Goal: Contribute content: Add original content to the website for others to see

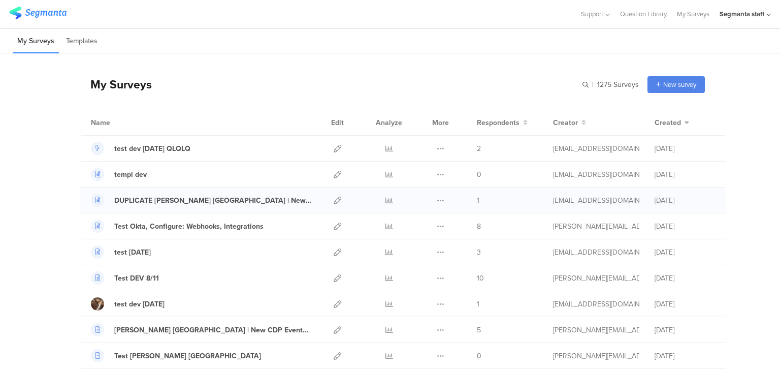
click at [348, 200] on div "DUPLICATE Nevin NC | New CDP Events Duplicate" at bounding box center [403, 200] width 646 height 26
click at [767, 14] on div "Segmanta staff" at bounding box center [744, 14] width 51 height 28
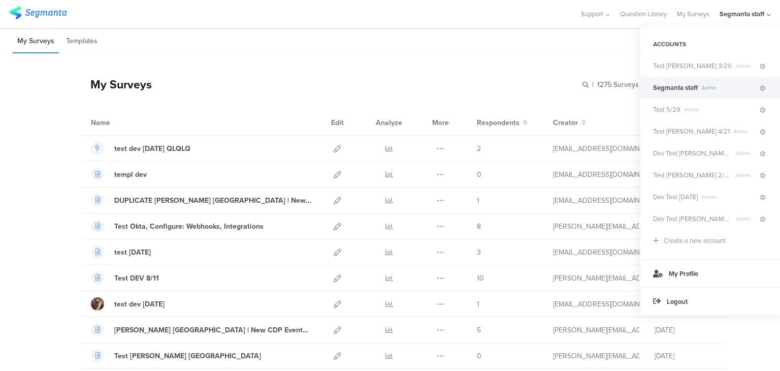
click at [520, 67] on div "My Surveys | 1275 Surveys New survey Start from scratch Choose from templates" at bounding box center [392, 84] width 624 height 41
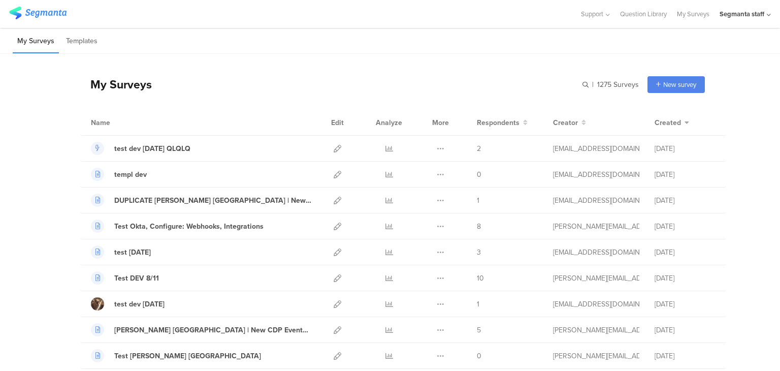
click at [766, 12] on div "Segmanta staff" at bounding box center [744, 14] width 51 height 28
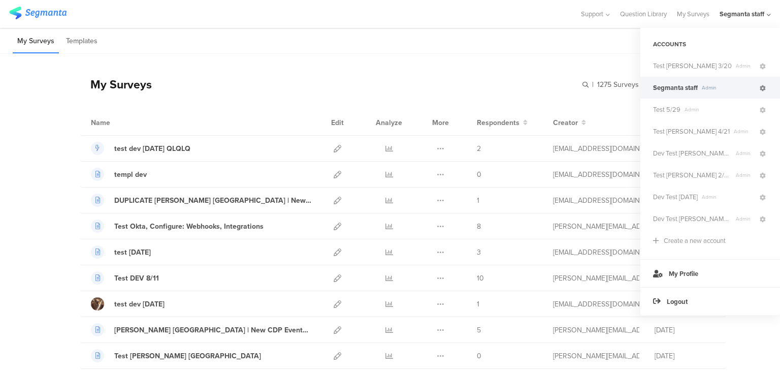
click at [763, 87] on icon at bounding box center [762, 88] width 6 height 6
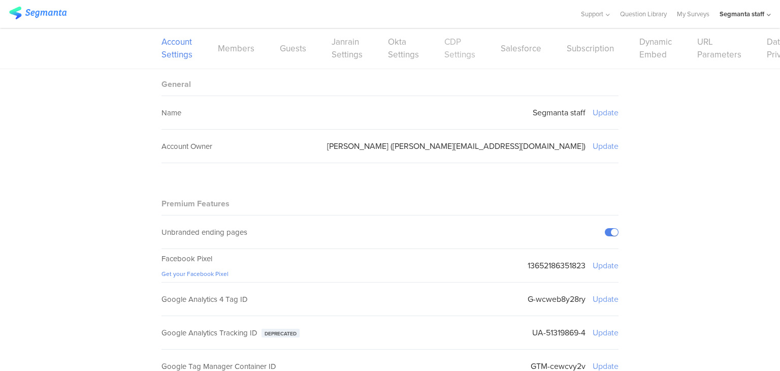
click at [447, 42] on link "CDP Settings" at bounding box center [459, 48] width 31 height 25
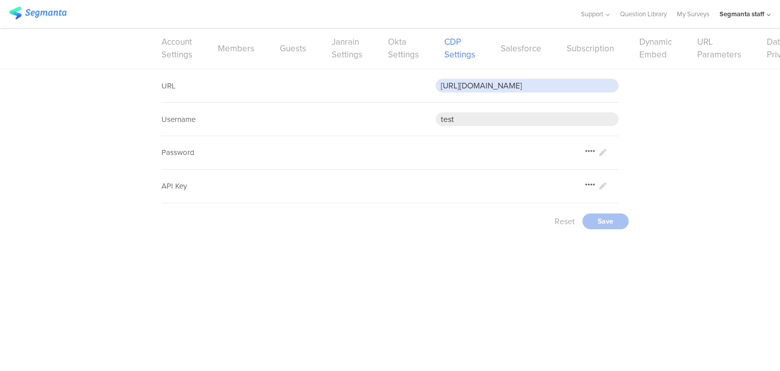
drag, startPoint x: 601, startPoint y: 85, endPoint x: 389, endPoint y: 74, distance: 212.5
click at [389, 74] on div "URL https://eoz0cbwgki0gzzr.m.pipedream.net" at bounding box center [389, 86] width 457 height 34
paste input "5exvwm5f75ksx"
type input "https://eo5exvwm5f75ksx.m.pipedream.net"
click at [610, 216] on div "Save" at bounding box center [605, 221] width 46 height 16
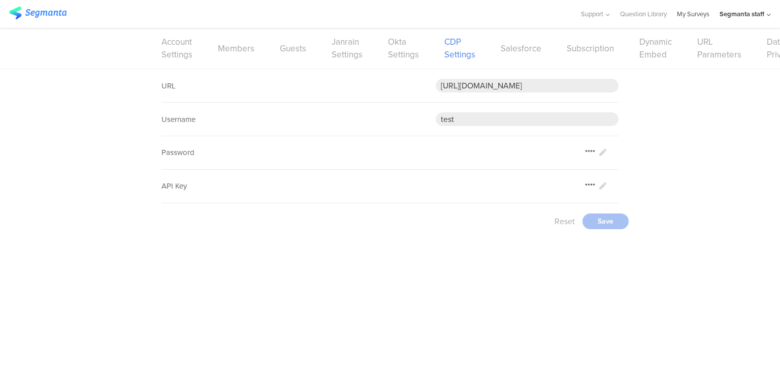
click at [686, 15] on link "My Surveys" at bounding box center [693, 14] width 32 height 28
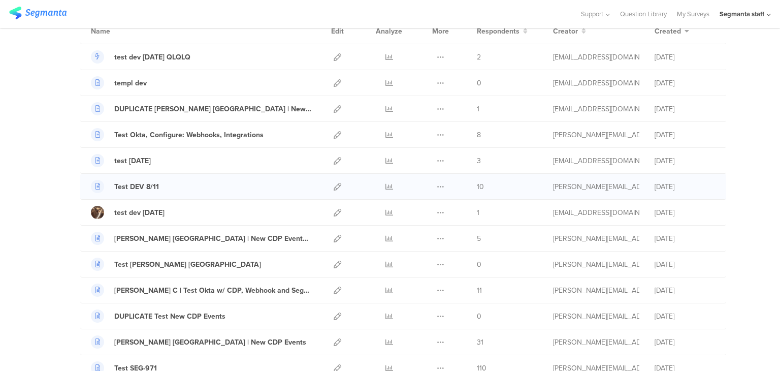
scroll to position [102, 0]
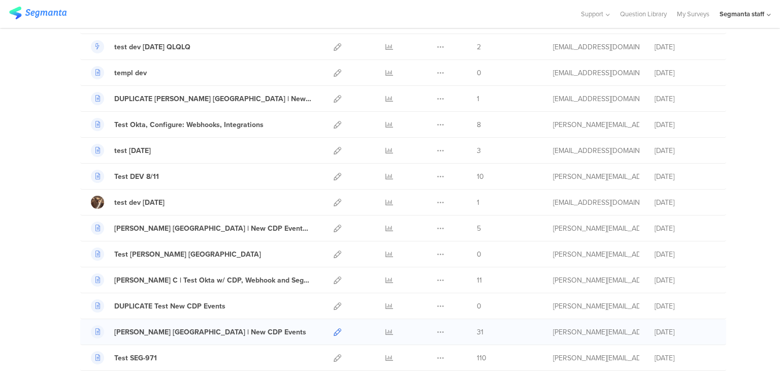
click at [334, 331] on icon at bounding box center [338, 332] width 8 height 8
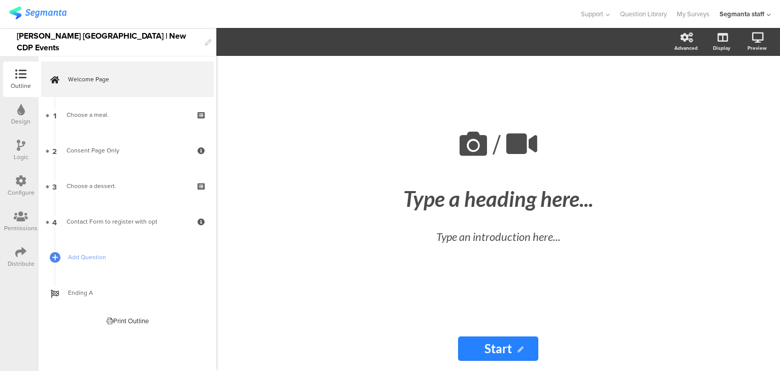
click at [22, 147] on icon at bounding box center [21, 145] width 9 height 11
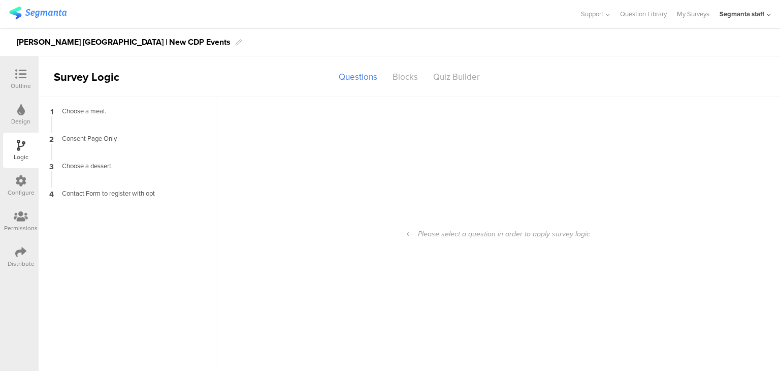
click at [15, 180] on icon at bounding box center [20, 180] width 11 height 11
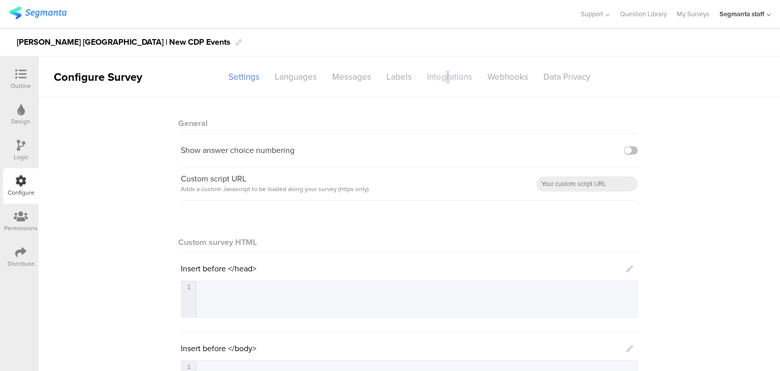
click at [442, 80] on div "Integrations" at bounding box center [449, 77] width 60 height 18
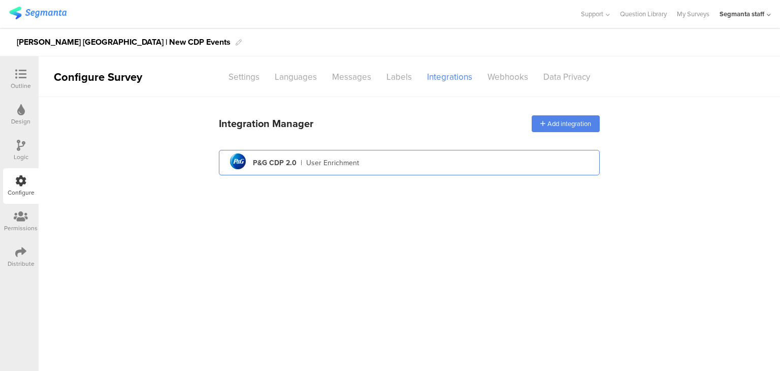
click at [307, 152] on div "pg logo P&G CDP 2.0 | User Enrichment" at bounding box center [409, 162] width 364 height 25
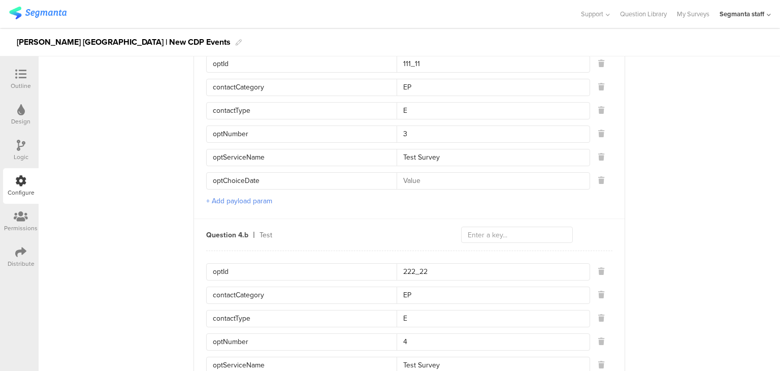
scroll to position [1320, 0]
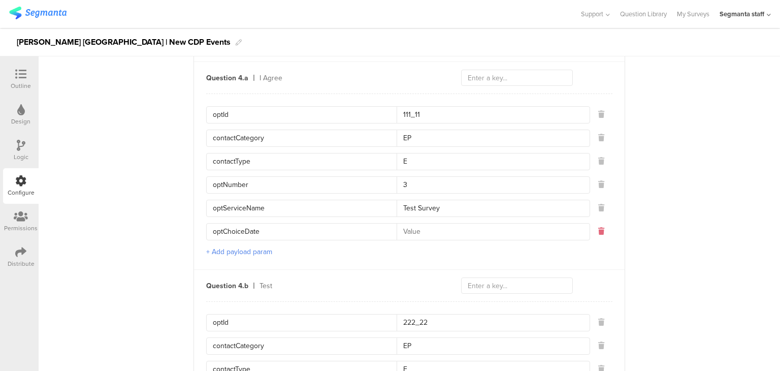
click at [598, 227] on icon at bounding box center [601, 230] width 6 height 7
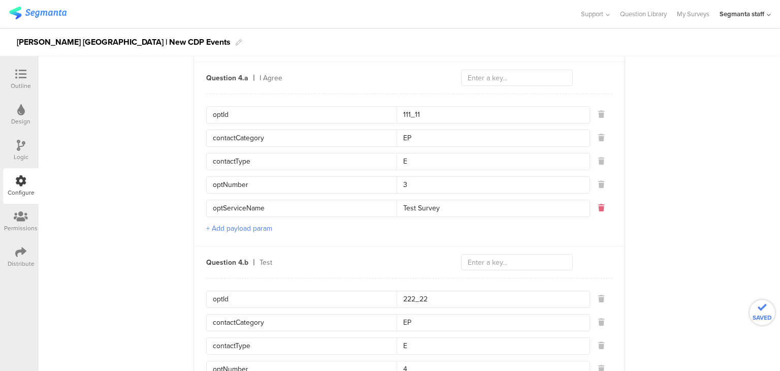
click at [598, 204] on icon at bounding box center [601, 207] width 6 height 7
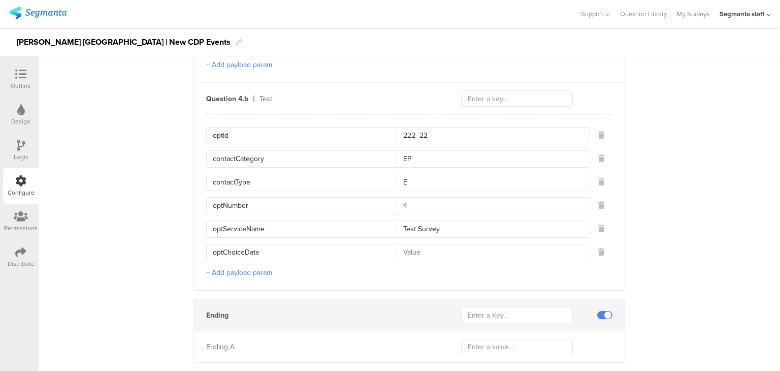
scroll to position [1472, 0]
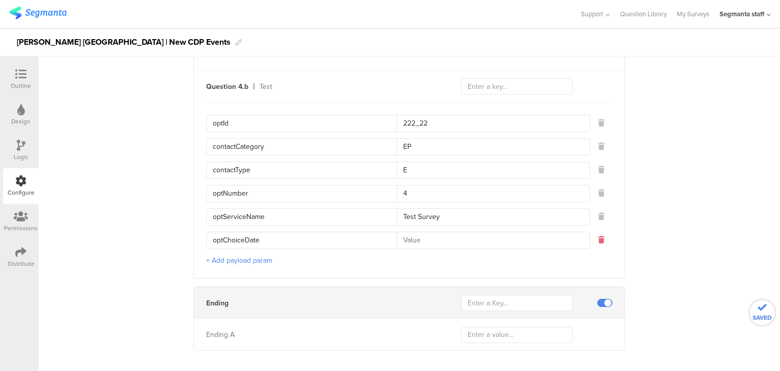
click at [599, 236] on icon at bounding box center [601, 239] width 6 height 7
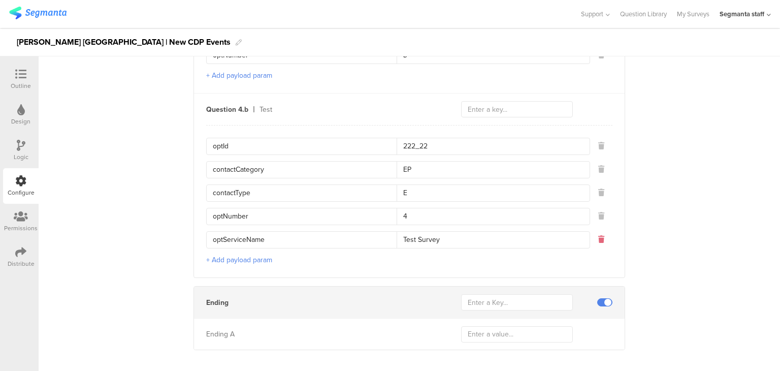
click at [598, 231] on button at bounding box center [601, 239] width 6 height 16
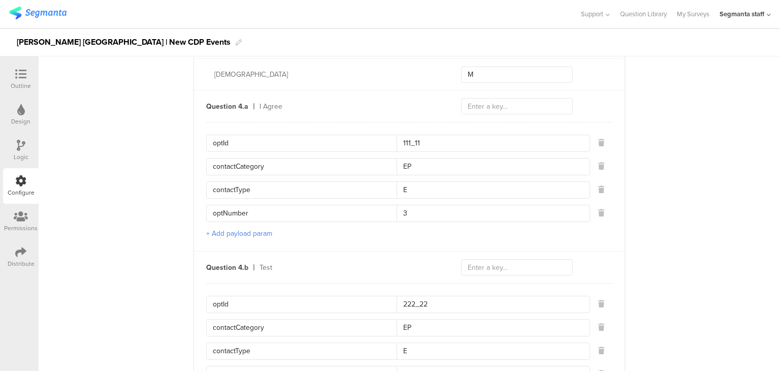
scroll to position [1274, 0]
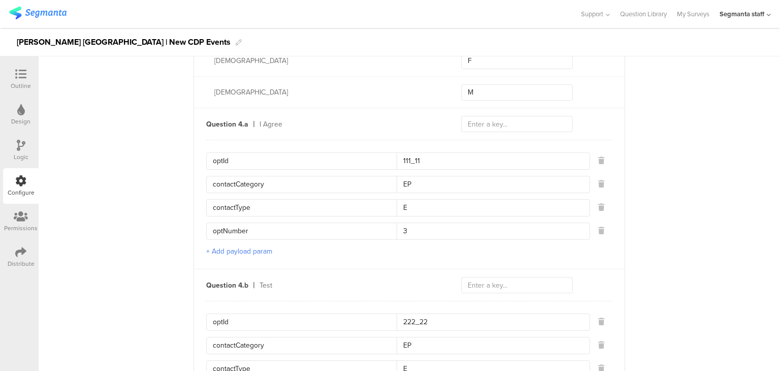
click at [47, 11] on img at bounding box center [37, 13] width 57 height 13
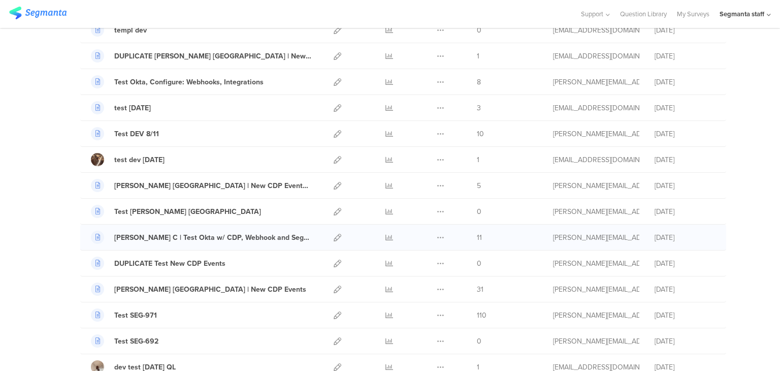
scroll to position [152, 0]
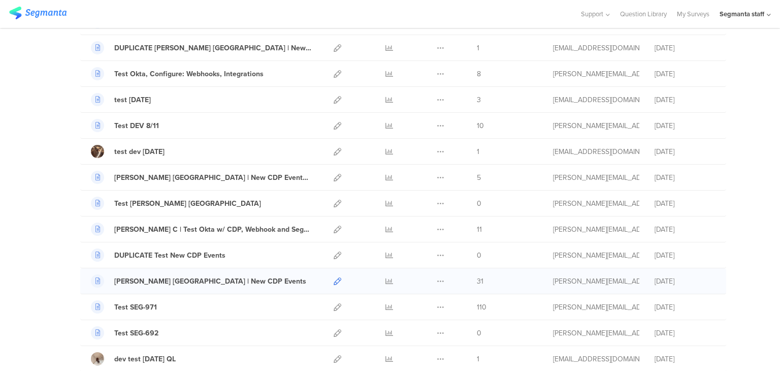
click at [334, 283] on icon at bounding box center [338, 281] width 8 height 8
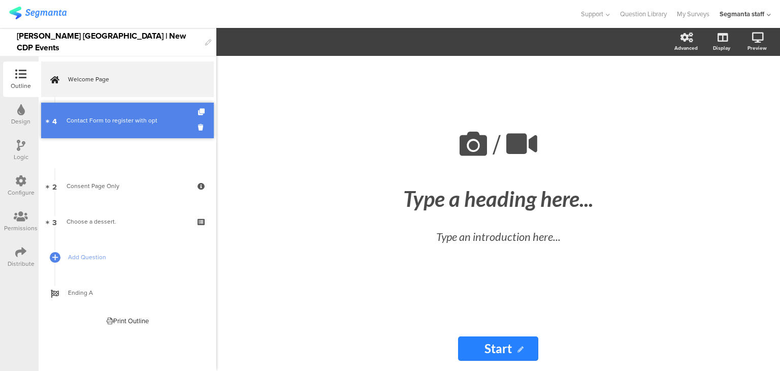
drag, startPoint x: 141, startPoint y: 224, endPoint x: 130, endPoint y: 122, distance: 102.5
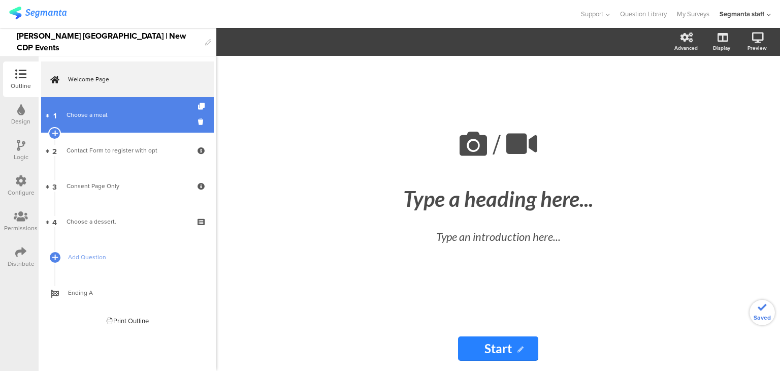
click at [139, 120] on link "1 Choose a meal." at bounding box center [127, 115] width 173 height 36
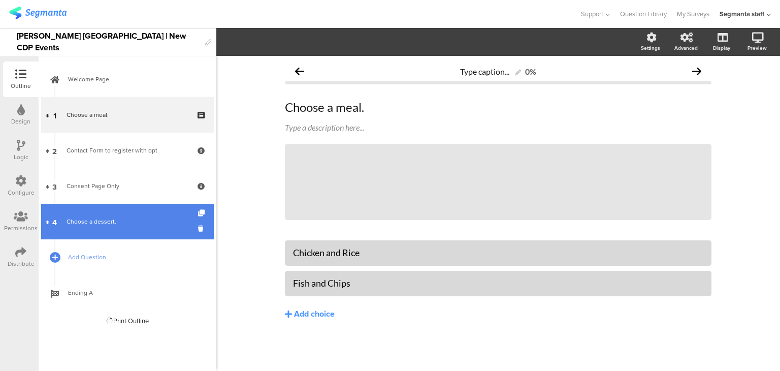
click at [162, 218] on div "Choose a dessert." at bounding box center [127, 221] width 121 height 10
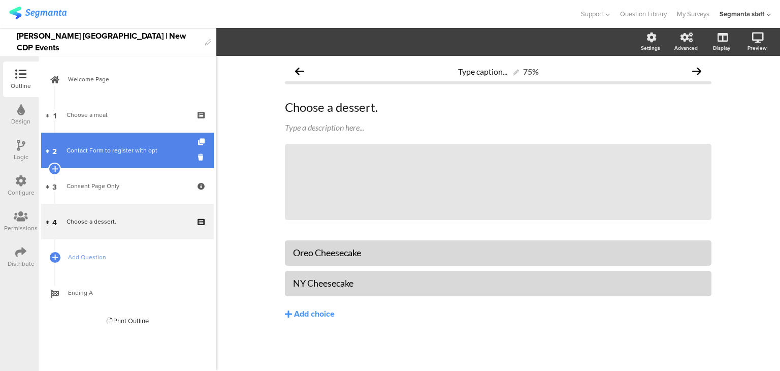
click at [166, 153] on div "Contact Form to register with opt" at bounding box center [127, 150] width 121 height 10
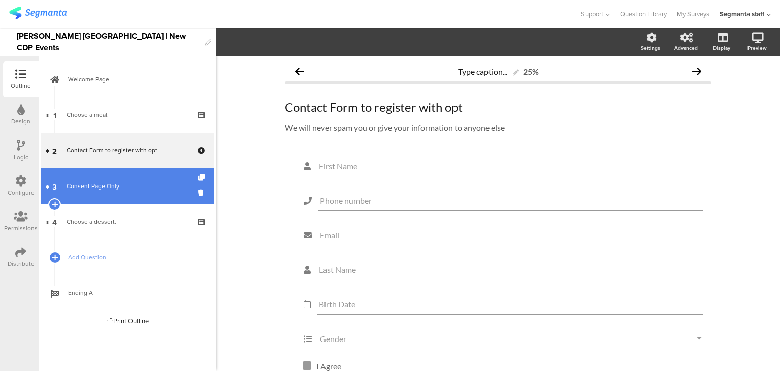
click at [168, 187] on div "Consent Page Only" at bounding box center [127, 186] width 121 height 10
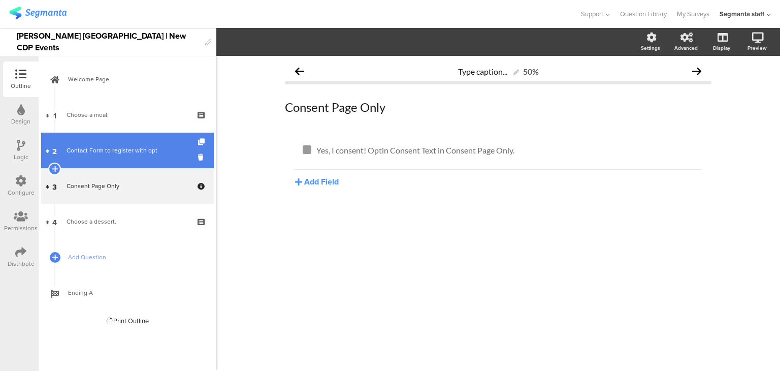
click at [170, 164] on link "2 Contact Form to register with opt" at bounding box center [127, 150] width 173 height 36
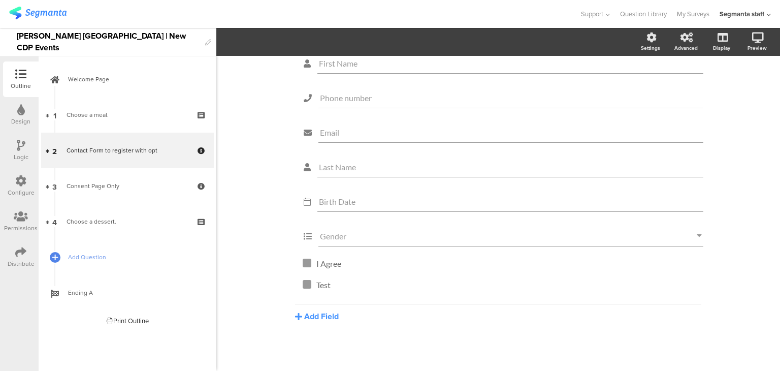
scroll to position [107, 0]
click at [142, 145] on div "Contact Form to register with opt" at bounding box center [127, 150] width 121 height 10
click at [18, 183] on icon at bounding box center [20, 180] width 11 height 11
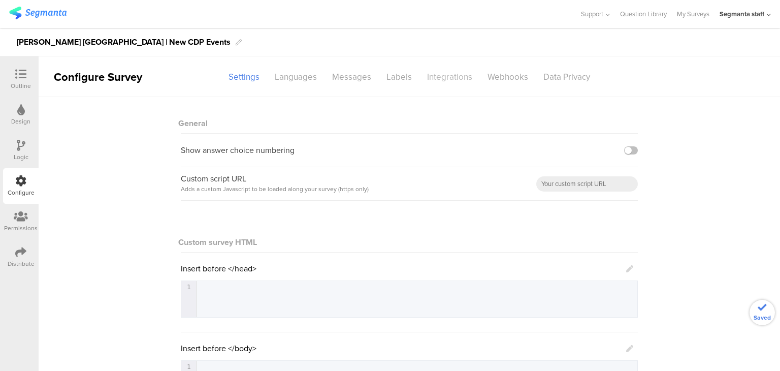
click at [440, 77] on div "Integrations" at bounding box center [449, 77] width 60 height 18
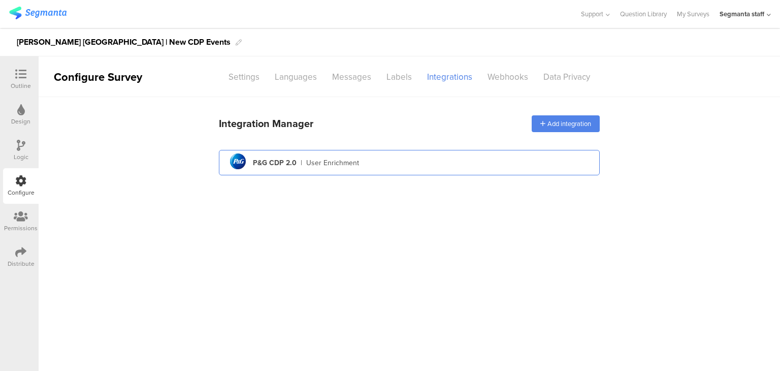
click at [433, 163] on div "pg logo P&G CDP 2.0 | User Enrichment" at bounding box center [409, 162] width 364 height 25
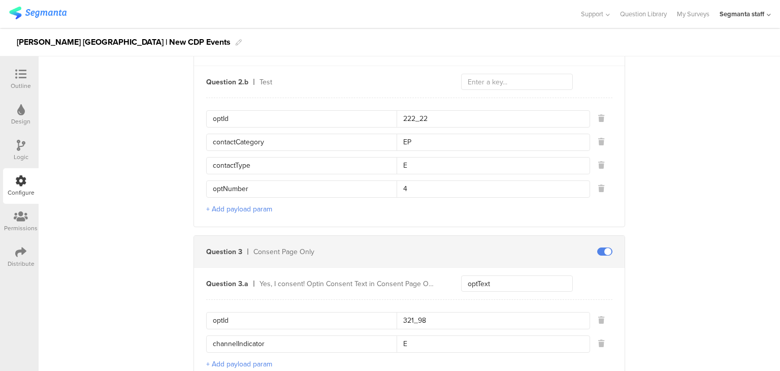
scroll to position [1320, 0]
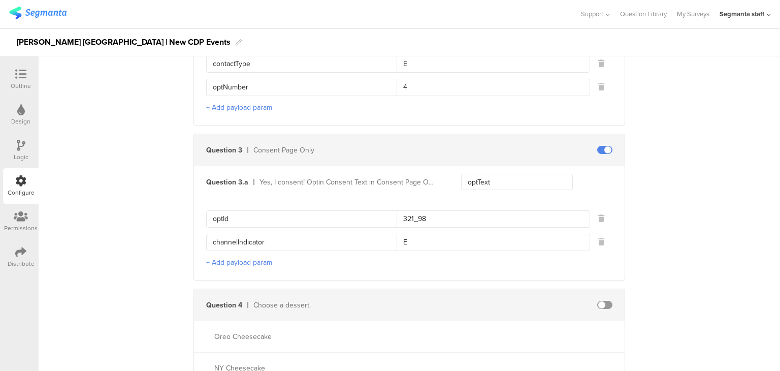
click at [601, 146] on span at bounding box center [604, 150] width 15 height 8
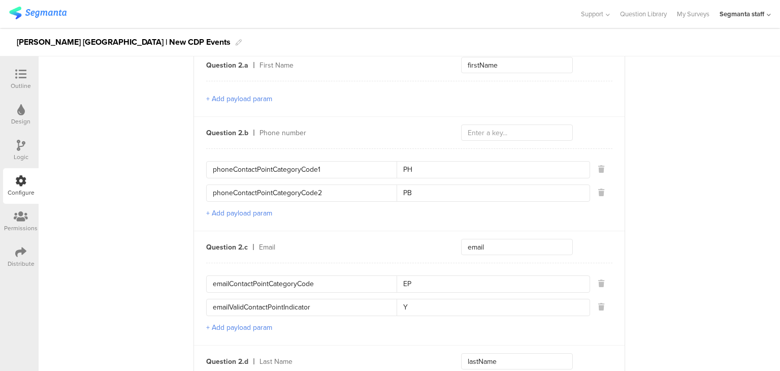
scroll to position [355, 0]
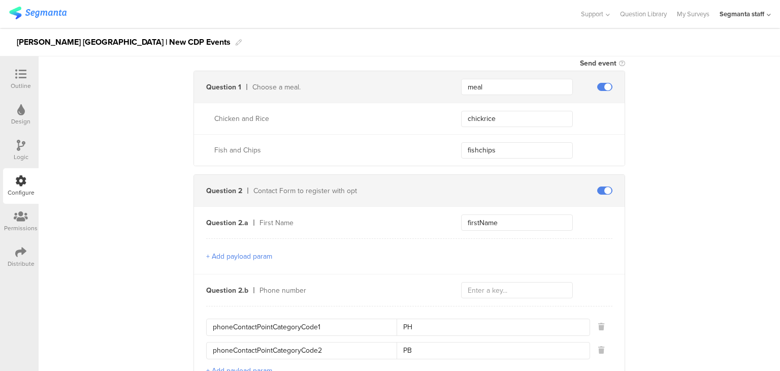
click at [22, 80] on div at bounding box center [21, 75] width 20 height 13
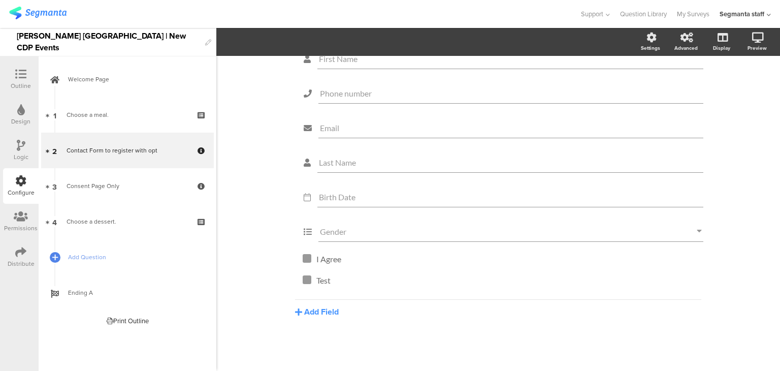
scroll to position [108, 0]
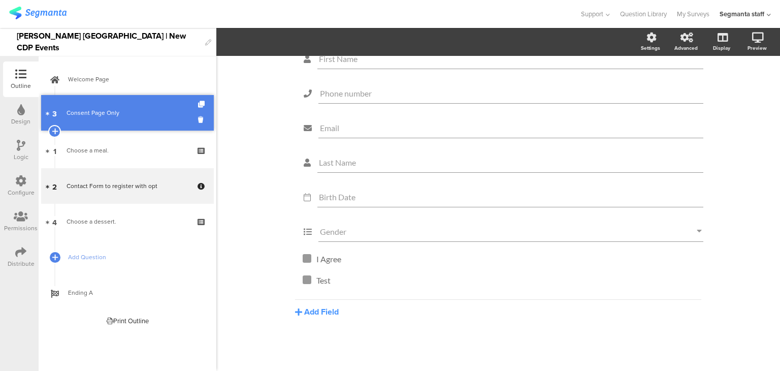
drag, startPoint x: 176, startPoint y: 181, endPoint x: 169, endPoint y: 108, distance: 73.5
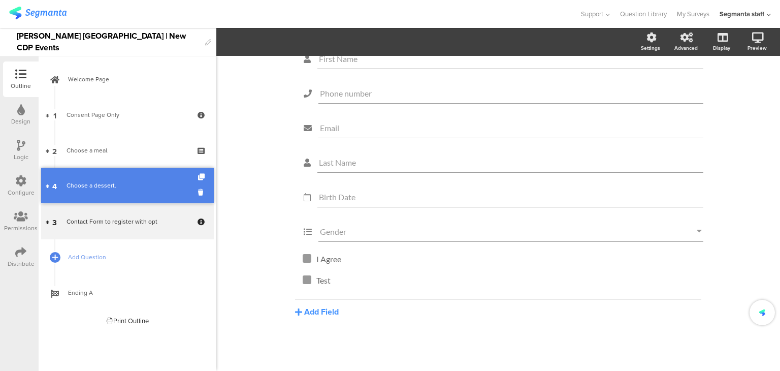
drag, startPoint x: 140, startPoint y: 215, endPoint x: 147, endPoint y: 177, distance: 38.8
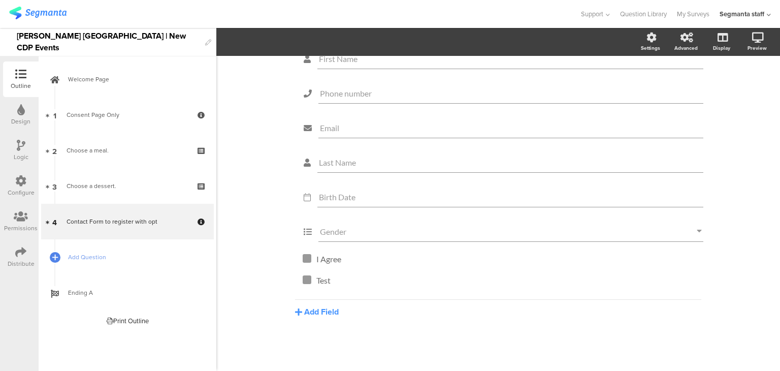
click at [13, 251] on div "Distribute" at bounding box center [21, 257] width 36 height 36
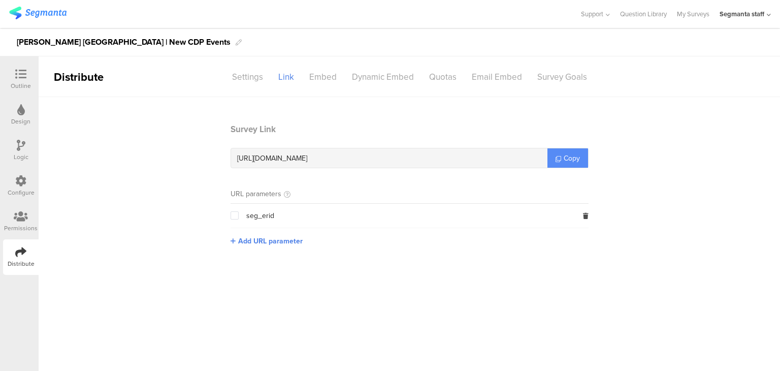
click at [560, 155] on link "Copy" at bounding box center [567, 157] width 41 height 19
click at [557, 157] on link "Copy" at bounding box center [567, 157] width 41 height 19
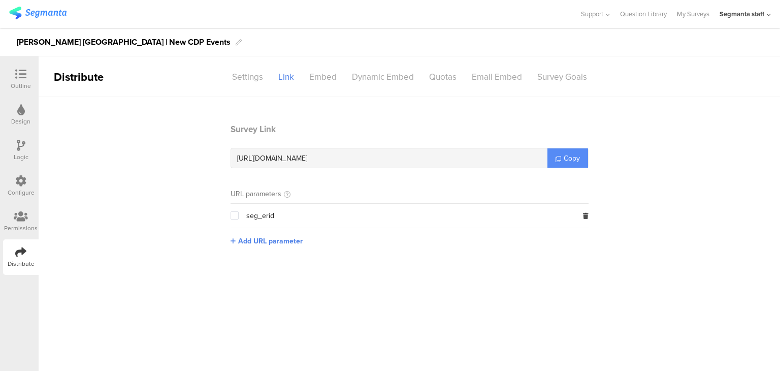
click at [556, 157] on icon at bounding box center [558, 159] width 6 height 6
click at [558, 157] on icon at bounding box center [558, 159] width 6 height 6
click at [557, 157] on icon at bounding box center [558, 159] width 6 height 6
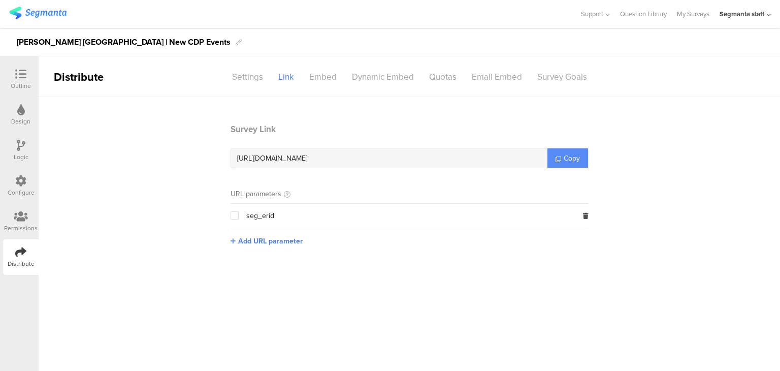
click at [554, 158] on link "Copy" at bounding box center [567, 157] width 41 height 19
click at [553, 158] on link "Copy" at bounding box center [567, 157] width 41 height 19
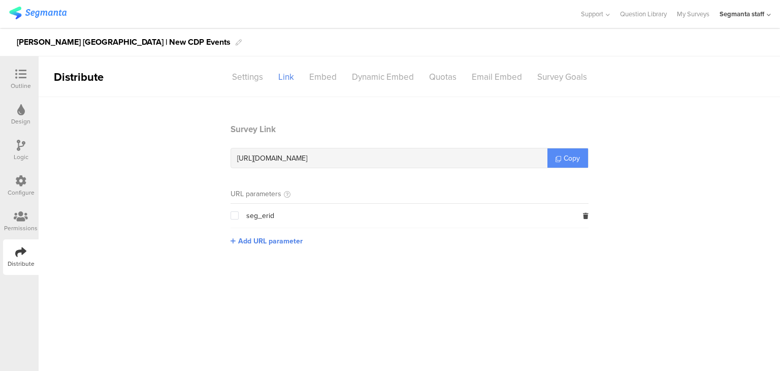
click at [554, 157] on link "Copy" at bounding box center [567, 157] width 41 height 19
click at [555, 157] on icon at bounding box center [558, 159] width 6 height 6
click at [569, 157] on span "Copy" at bounding box center [571, 158] width 16 height 11
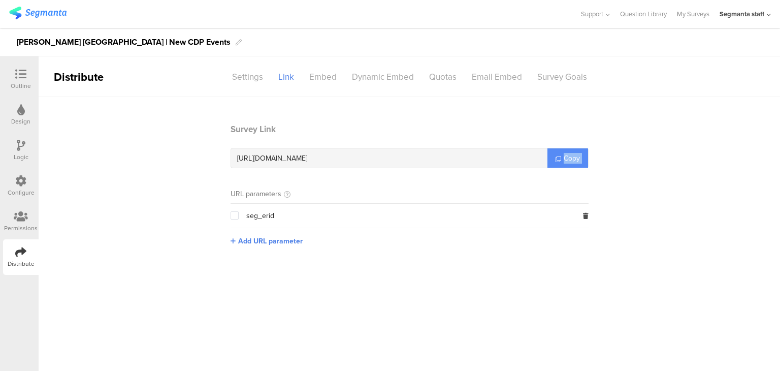
click at [569, 157] on span "Copy" at bounding box center [571, 158] width 16 height 11
click at [568, 154] on span "Copy" at bounding box center [571, 158] width 16 height 11
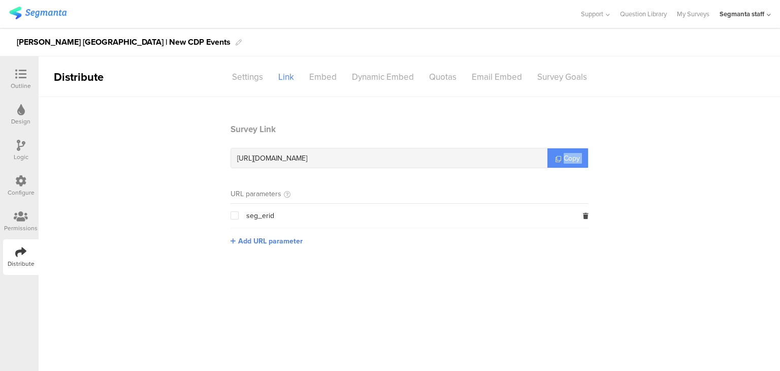
click at [568, 154] on span "Copy" at bounding box center [571, 158] width 16 height 11
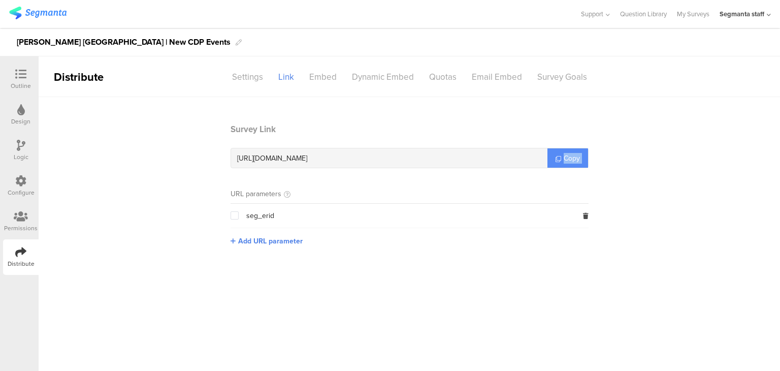
click at [568, 154] on span "Copy" at bounding box center [571, 158] width 16 height 11
click at [23, 83] on div "Outline" at bounding box center [21, 85] width 20 height 9
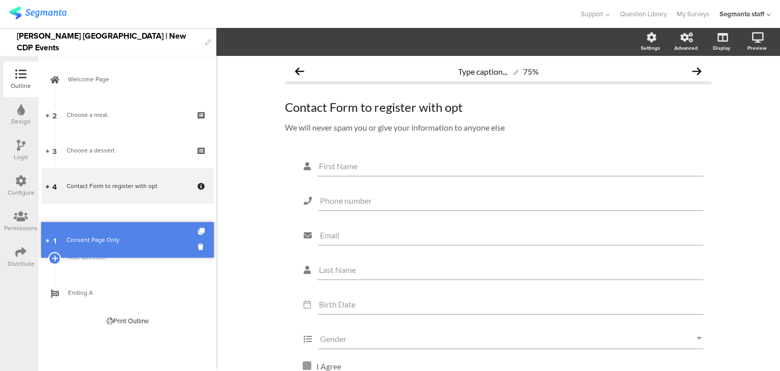
drag, startPoint x: 160, startPoint y: 113, endPoint x: 161, endPoint y: 226, distance: 112.7
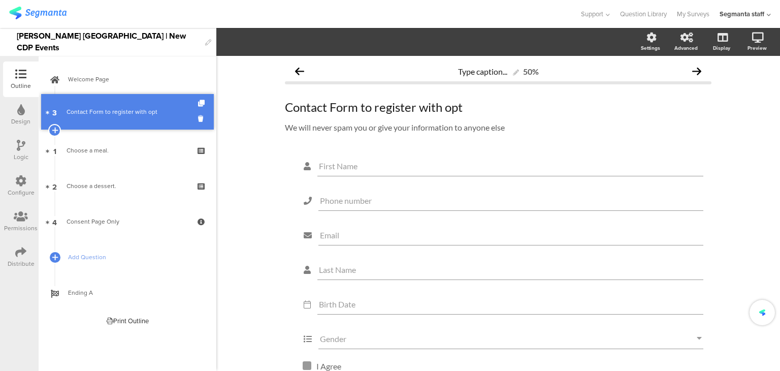
drag, startPoint x: 148, startPoint y: 186, endPoint x: 145, endPoint y: 112, distance: 74.2
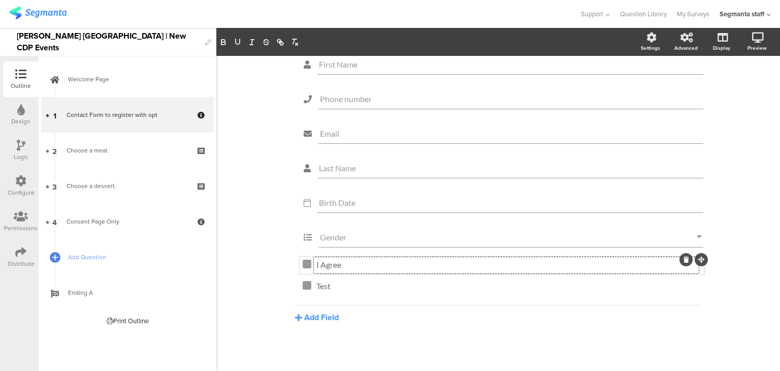
scroll to position [91, 0]
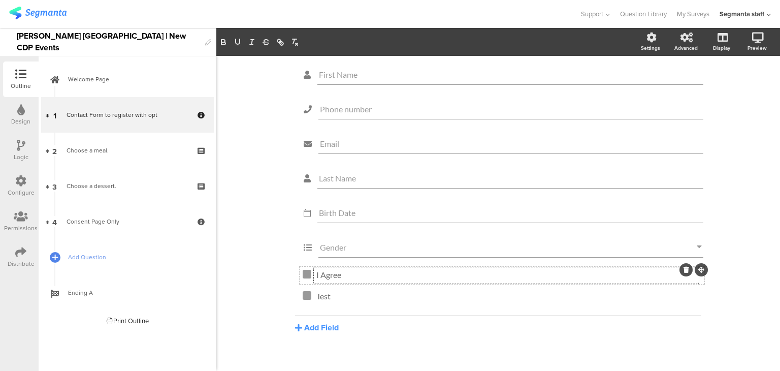
click at [341, 267] on div "I Agree I Agree I Agree" at bounding box center [506, 275] width 385 height 16
click at [347, 291] on div "Test Test Test" at bounding box center [506, 300] width 385 height 24
click at [737, 309] on div "Type caption... 0% Contact Form to register with opt Contact Form to register w…" at bounding box center [497, 175] width 563 height 422
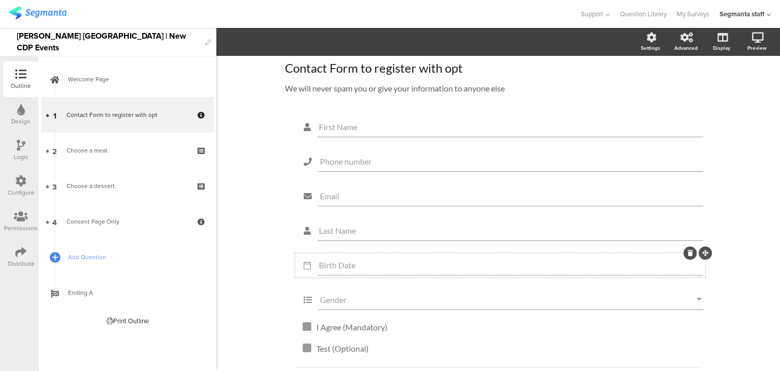
scroll to position [51, 0]
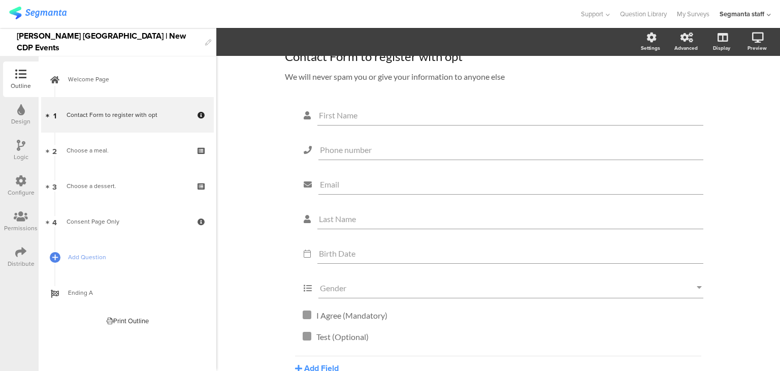
click at [18, 181] on icon at bounding box center [20, 180] width 11 height 11
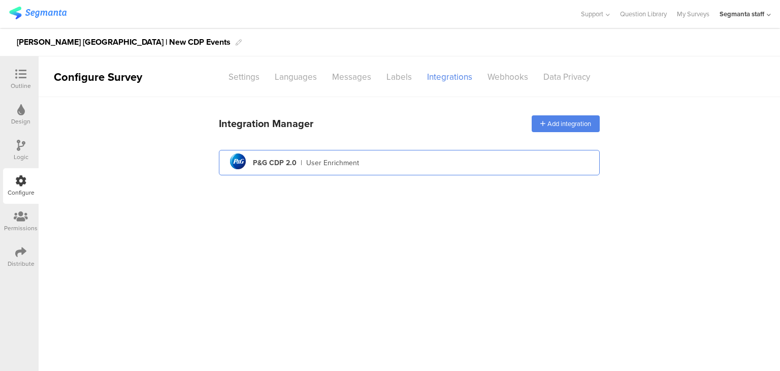
click at [348, 164] on div "User Enrichment" at bounding box center [332, 162] width 53 height 11
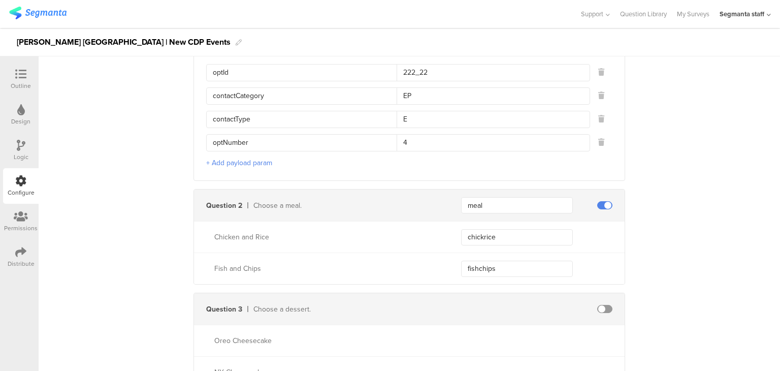
scroll to position [1269, 0]
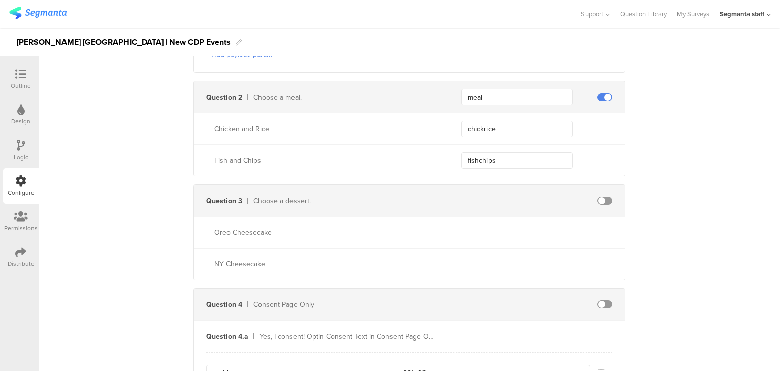
click at [12, 74] on div at bounding box center [21, 75] width 20 height 13
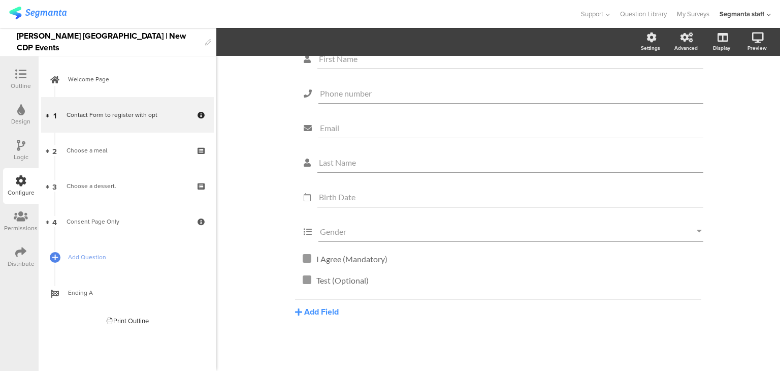
scroll to position [108, 0]
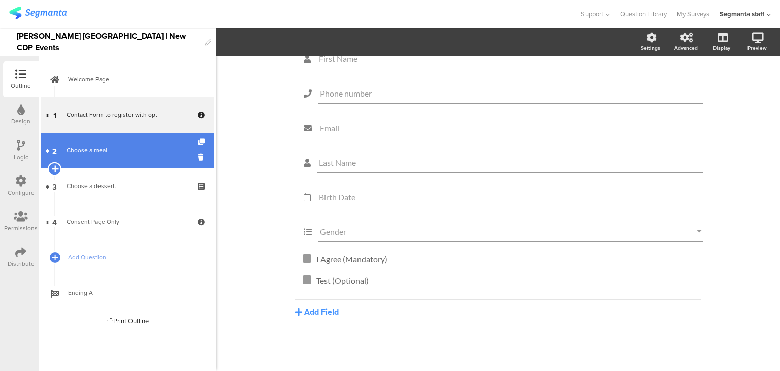
click at [57, 169] on icon at bounding box center [54, 168] width 7 height 9
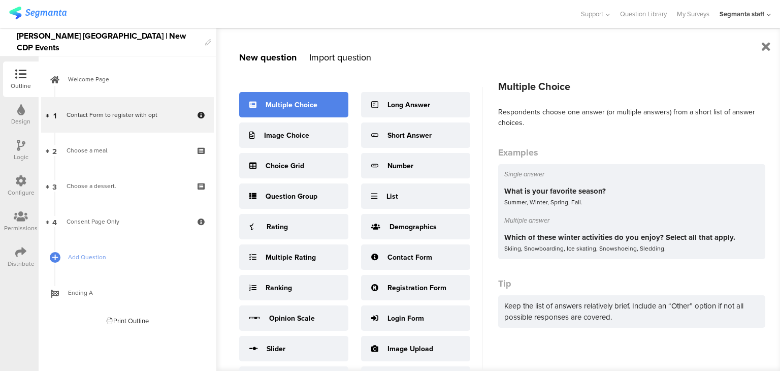
click at [300, 111] on div "Multiple Choice" at bounding box center [293, 104] width 109 height 25
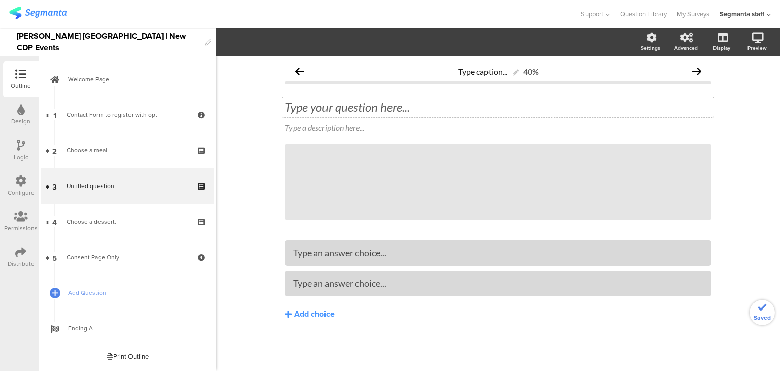
click at [412, 104] on div "Type your question here..." at bounding box center [497, 107] width 431 height 20
click at [338, 291] on div "Type an answer choice..." at bounding box center [498, 283] width 410 height 17
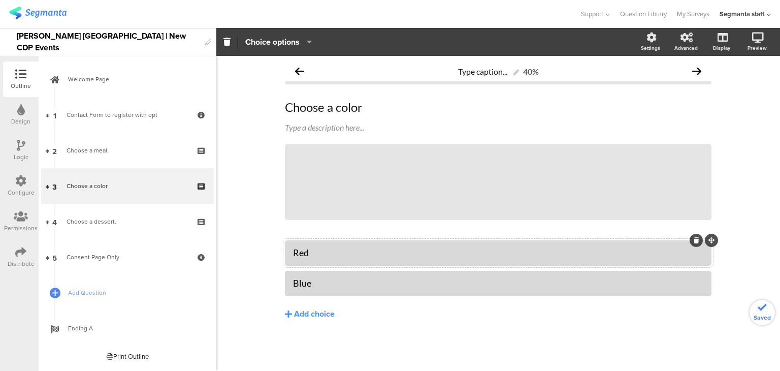
click at [22, 182] on icon at bounding box center [20, 180] width 11 height 11
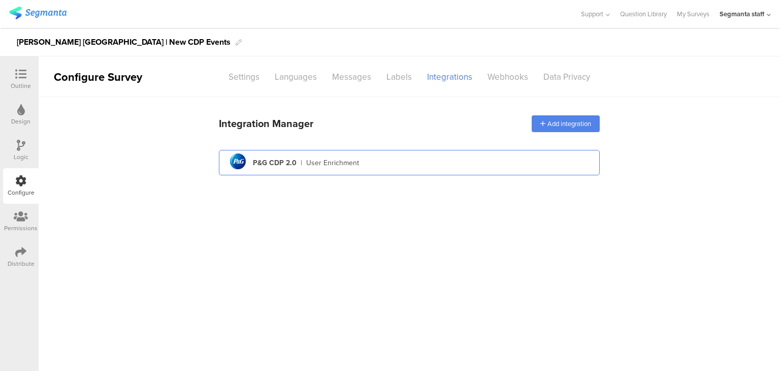
click at [455, 169] on div "pg logo P&G CDP 2.0 | User Enrichment" at bounding box center [409, 162] width 364 height 25
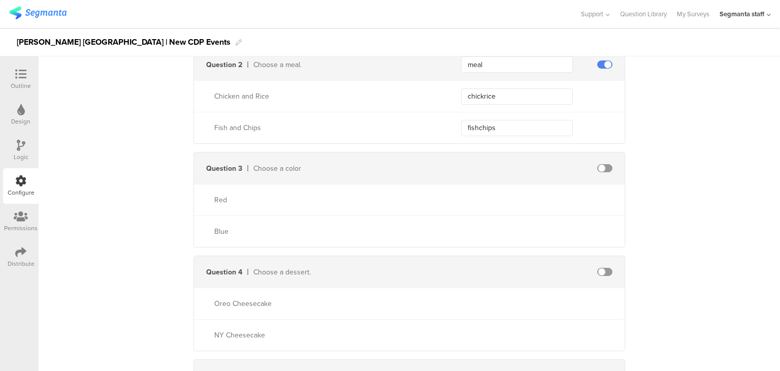
scroll to position [1269, 0]
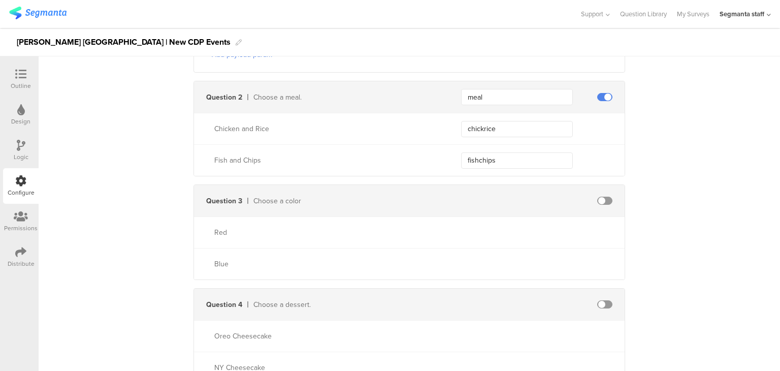
click at [602, 196] on span at bounding box center [604, 200] width 15 height 8
click at [600, 196] on span at bounding box center [604, 200] width 15 height 8
click at [597, 196] on span at bounding box center [604, 200] width 15 height 8
click at [479, 192] on input "text" at bounding box center [517, 200] width 112 height 16
type input "r"
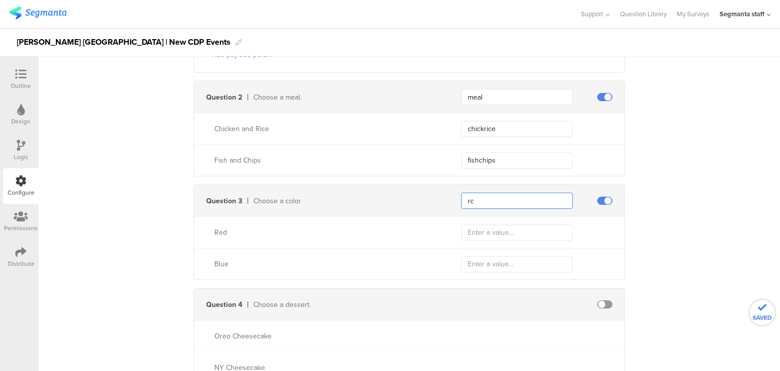
type input "r"
type input "colors"
click at [488, 226] on input "text" at bounding box center [517, 232] width 112 height 16
type input "red"
click at [479, 256] on input "text" at bounding box center [517, 264] width 112 height 16
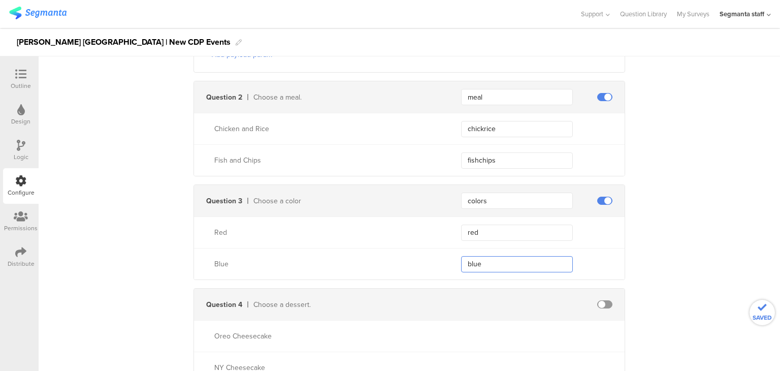
type input "blue"
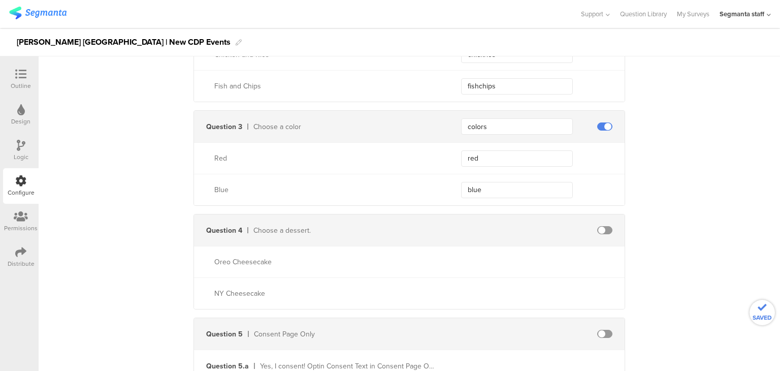
scroll to position [1168, 0]
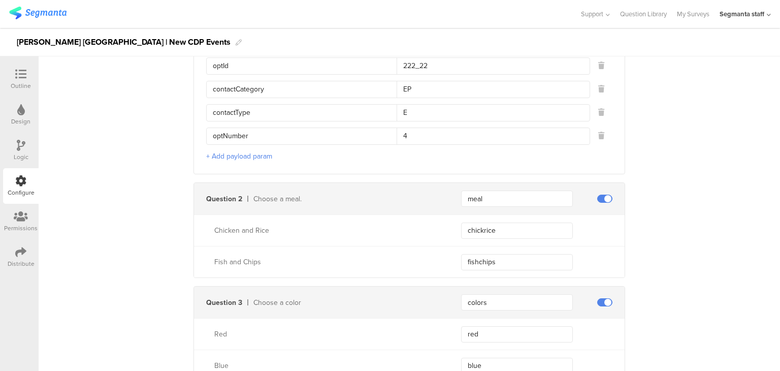
click at [14, 246] on div "Distribute" at bounding box center [21, 257] width 36 height 36
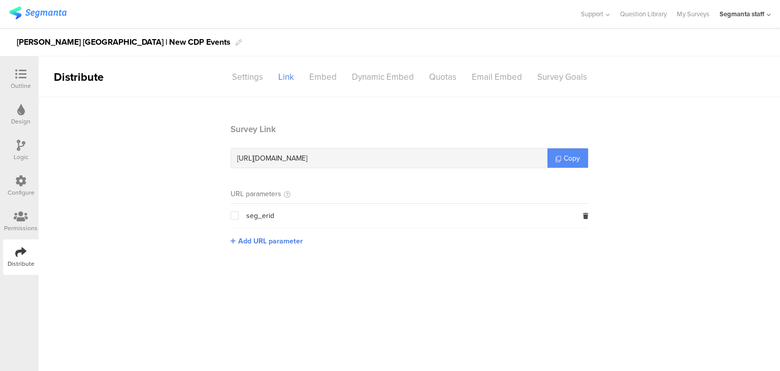
click at [567, 158] on span "Copy" at bounding box center [571, 158] width 16 height 11
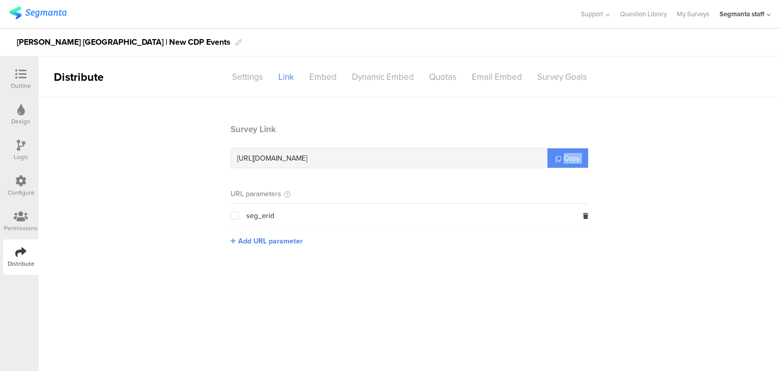
click at [567, 158] on span "Copy" at bounding box center [571, 158] width 16 height 11
click at [565, 153] on span "Copy" at bounding box center [571, 158] width 16 height 11
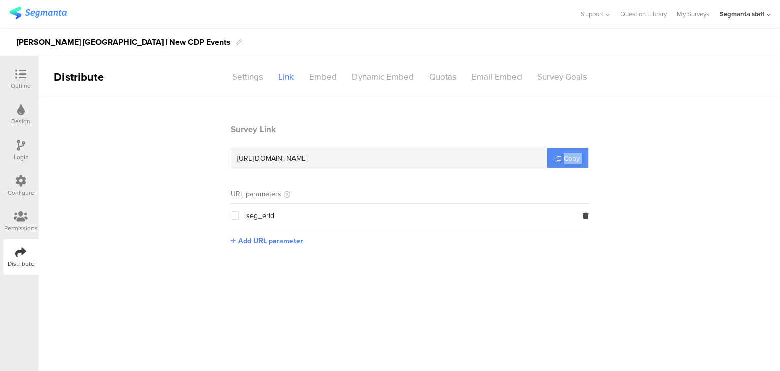
click at [565, 153] on span "Copy" at bounding box center [571, 158] width 16 height 11
click at [680, 15] on link "My Surveys" at bounding box center [693, 14] width 32 height 28
